Goal: Transaction & Acquisition: Purchase product/service

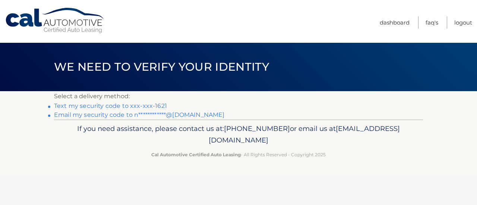
click at [120, 105] on link "Text my security code to xxx-xxx-1621" at bounding box center [110, 105] width 113 height 7
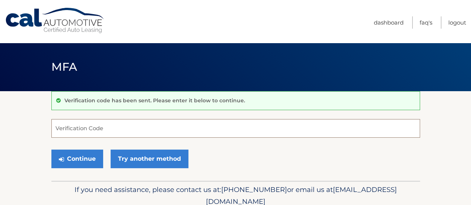
click at [125, 123] on input "Verification Code" at bounding box center [235, 128] width 369 height 19
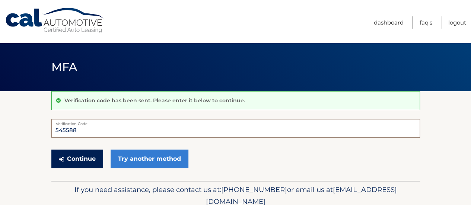
type input "545588"
click at [85, 159] on button "Continue" at bounding box center [77, 159] width 52 height 19
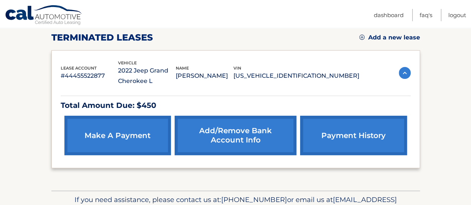
scroll to position [112, 0]
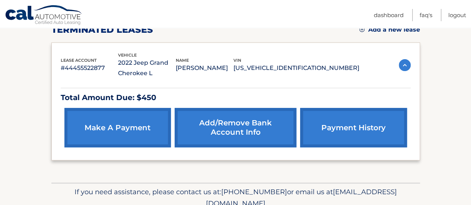
click at [89, 133] on link "make a payment" at bounding box center [117, 127] width 106 height 39
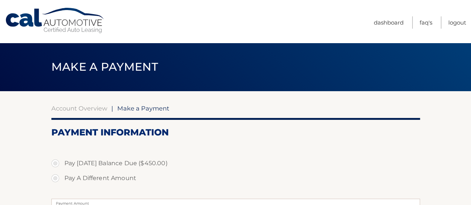
scroll to position [37, 0]
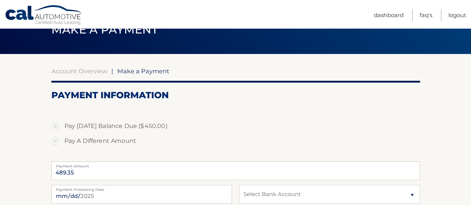
click at [89, 140] on label "Pay A Different Amount" at bounding box center [235, 141] width 369 height 15
click at [62, 140] on input "Pay A Different Amount" at bounding box center [57, 140] width 7 height 12
radio input "true"
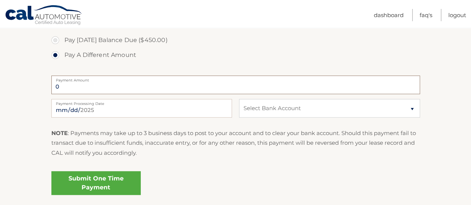
scroll to position [112, 0]
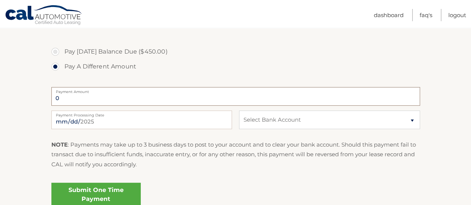
click at [96, 96] on input "0" at bounding box center [235, 96] width 369 height 19
type input "225.00"
click at [153, 121] on input "2025-08-12" at bounding box center [141, 120] width 181 height 19
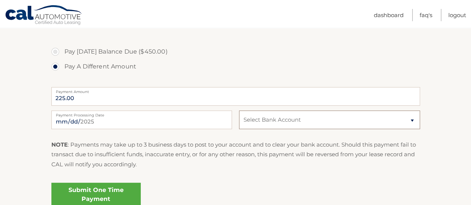
click at [318, 121] on select "Select Bank Account Checking UMB, NA *****5656 Checking JPMORGAN CHASE BANK, NA…" at bounding box center [329, 120] width 181 height 19
click at [101, 122] on input "2025-08-15" at bounding box center [141, 120] width 181 height 19
type input "2025-08-14"
click at [280, 121] on select "Select Bank Account Checking UMB, NA *****5656 Checking JPMORGAN CHASE BANK, NA…" at bounding box center [329, 120] width 181 height 19
select select "N2ViMmQxZGUtZmU0ZS00YTE1LWEwMjQtYmY3ZTgxMmU4OGVh"
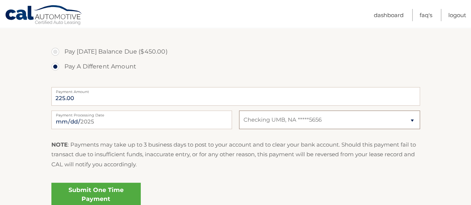
click at [239, 111] on select "Select Bank Account Checking UMB, NA *****5656 Checking JPMORGAN CHASE BANK, NA…" at bounding box center [329, 120] width 181 height 19
click at [287, 143] on p "NOTE : Payments may take up to 3 business days to post to your account and to c…" at bounding box center [235, 154] width 369 height 29
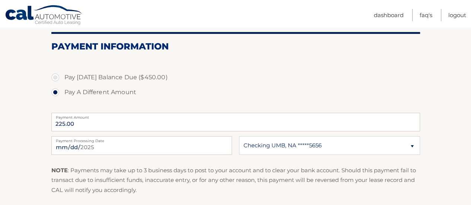
scroll to position [69, 0]
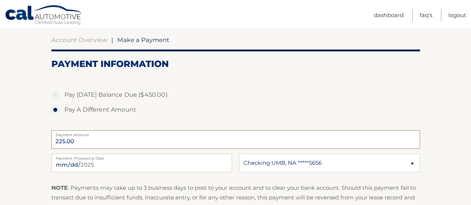
click at [97, 146] on input "225.00" at bounding box center [235, 139] width 369 height 19
type input "200"
click at [109, 183] on p "NOTE : Payments may take up to 3 business days to post to your account and to c…" at bounding box center [235, 197] width 369 height 29
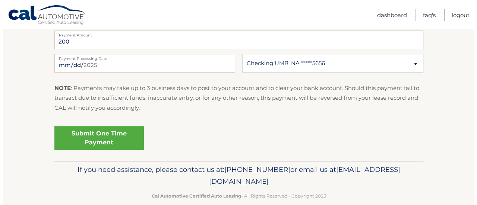
scroll to position [180, 0]
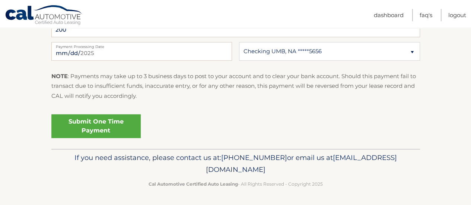
click at [101, 126] on link "Submit One Time Payment" at bounding box center [95, 126] width 89 height 24
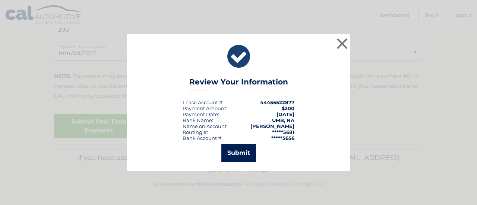
click at [245, 156] on button "Submit" at bounding box center [238, 153] width 35 height 18
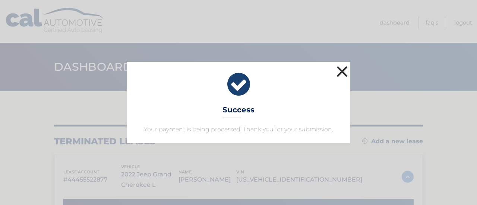
click at [342, 73] on button "×" at bounding box center [341, 71] width 15 height 15
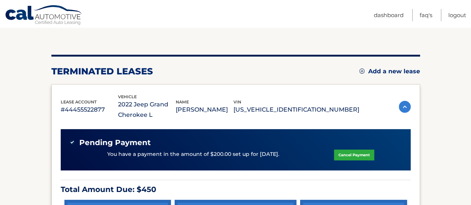
scroll to position [112, 0]
